Goal: Navigation & Orientation: Understand site structure

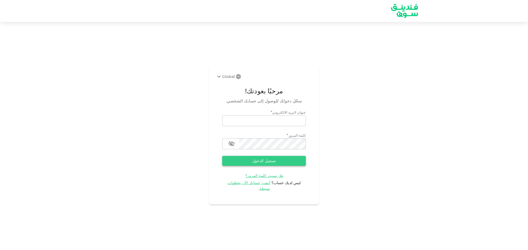
type input "[EMAIL_ADDRESS][DOMAIN_NAME]"
click at [283, 159] on button "تسجيل الدخول" at bounding box center [264, 161] width 84 height 10
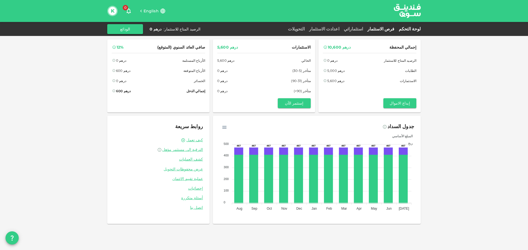
click at [392, 30] on link "فرص الاستثمار" at bounding box center [380, 28] width 31 height 5
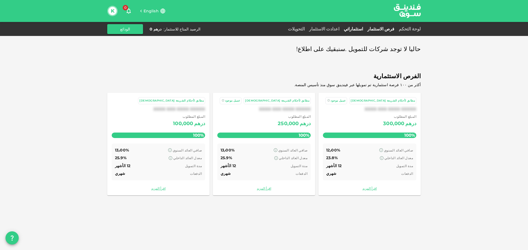
click at [365, 31] on link "استثماراتي" at bounding box center [353, 28] width 24 height 5
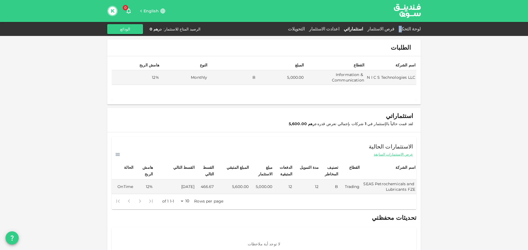
click at [404, 26] on div "لوحة التحكم" at bounding box center [408, 29] width 24 height 7
click at [404, 29] on link "لوحة التحكم" at bounding box center [408, 28] width 24 height 5
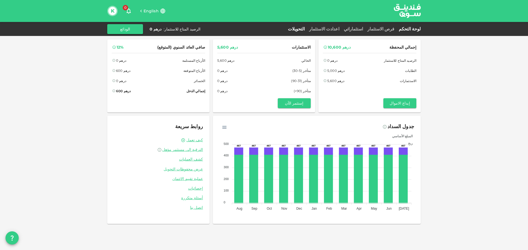
click at [307, 28] on link "التحويلات" at bounding box center [296, 28] width 21 height 5
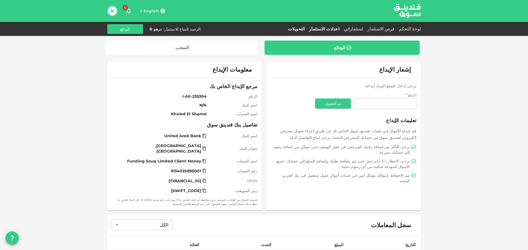
click at [339, 29] on link "اعدادت الاستثمار" at bounding box center [324, 28] width 35 height 5
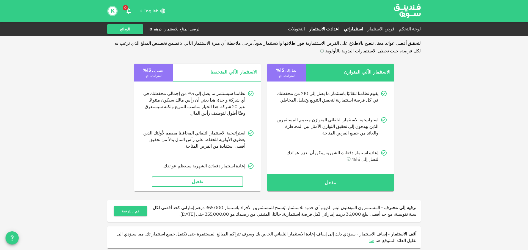
click at [365, 27] on link "استثماراتي" at bounding box center [353, 28] width 24 height 5
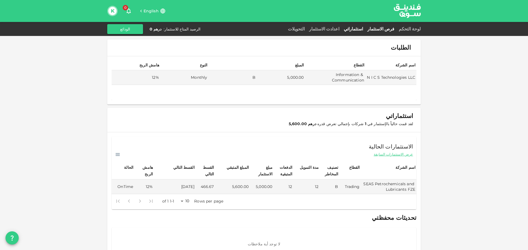
click at [387, 28] on link "فرص الاستثمار" at bounding box center [380, 28] width 31 height 5
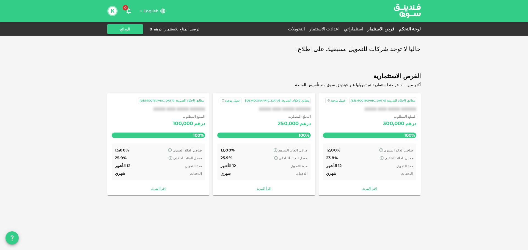
click at [408, 30] on link "لوحة التحكم" at bounding box center [408, 28] width 24 height 5
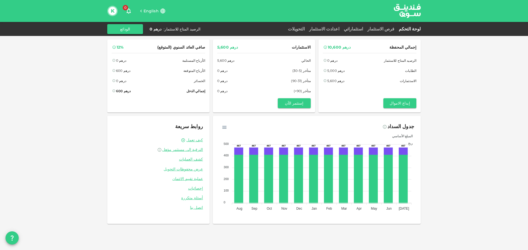
click at [128, 14] on icon "button" at bounding box center [128, 11] width 7 height 7
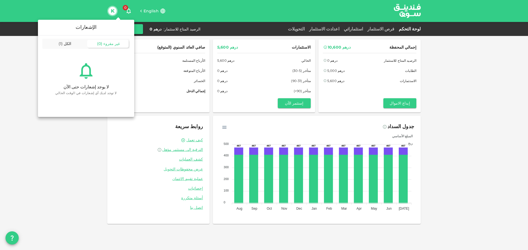
click at [128, 14] on div at bounding box center [264, 125] width 528 height 250
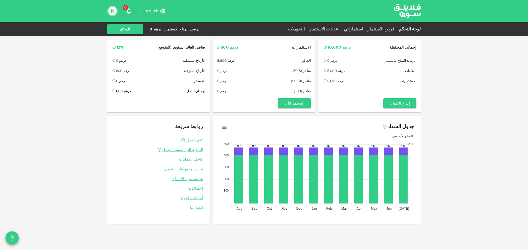
click at [115, 14] on div "K" at bounding box center [112, 11] width 10 height 10
